Goal: Find specific page/section: Find specific page/section

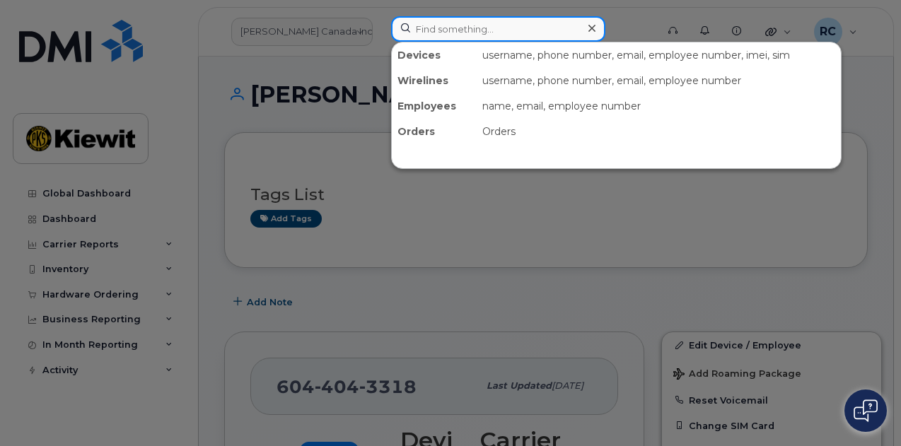
click at [534, 35] on input at bounding box center [498, 28] width 214 height 25
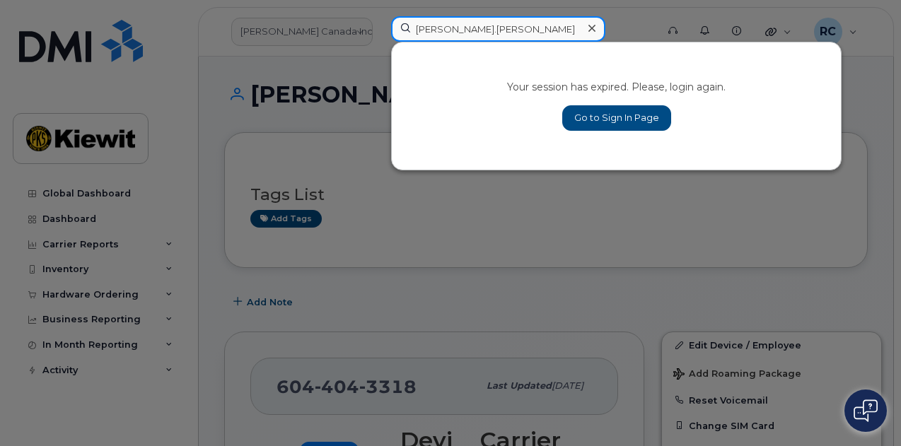
type input "jackson.fortner"
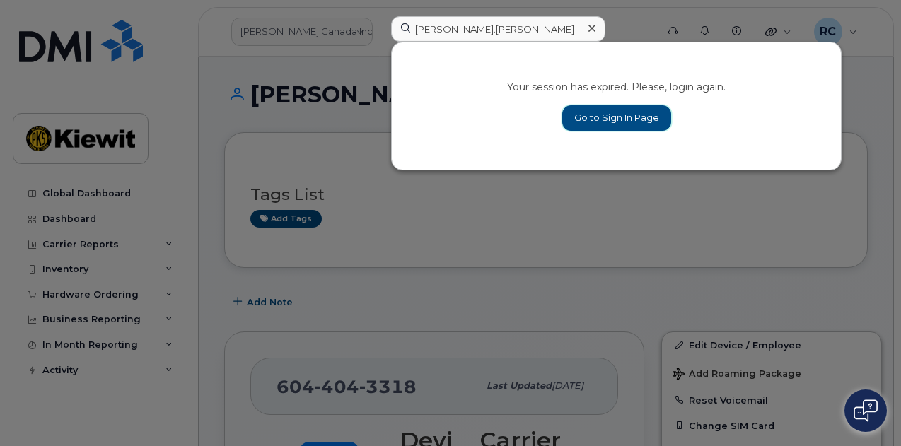
click at [595, 123] on link "Go to Sign In Page" at bounding box center [616, 117] width 109 height 25
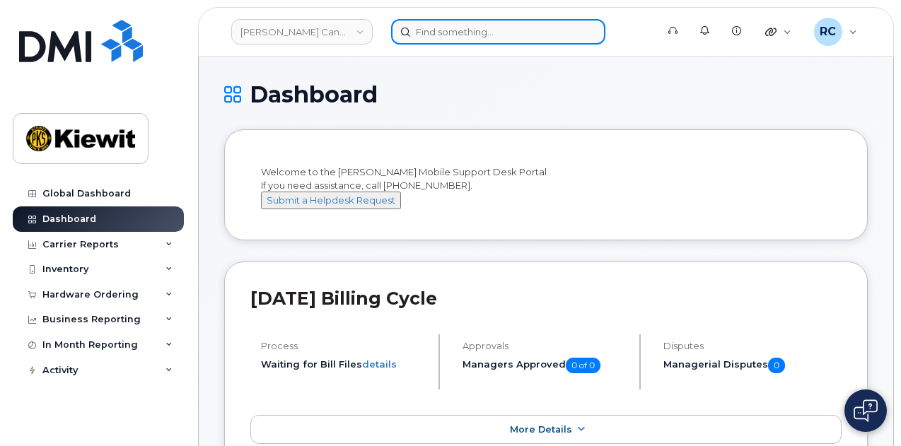
click at [480, 30] on input at bounding box center [498, 31] width 214 height 25
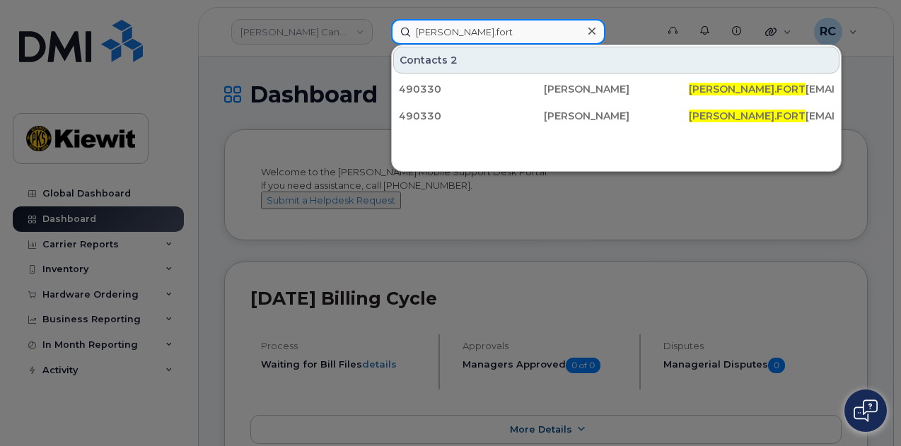
type input "[PERSON_NAME].fort"
